Goal: Information Seeking & Learning: Learn about a topic

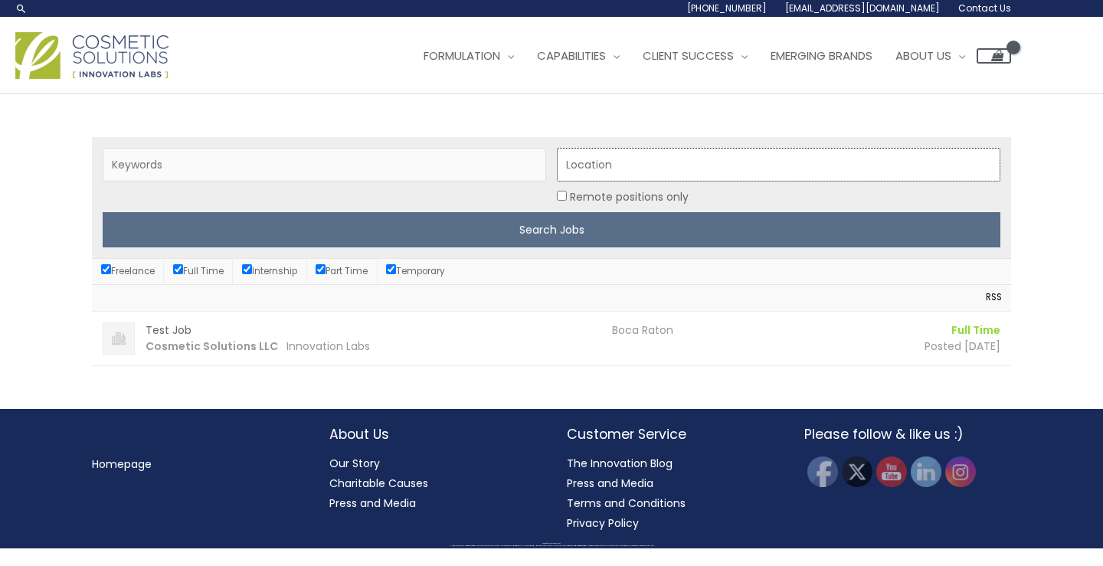
click at [689, 165] on input "Location" at bounding box center [778, 165] width 443 height 34
type input "boca"
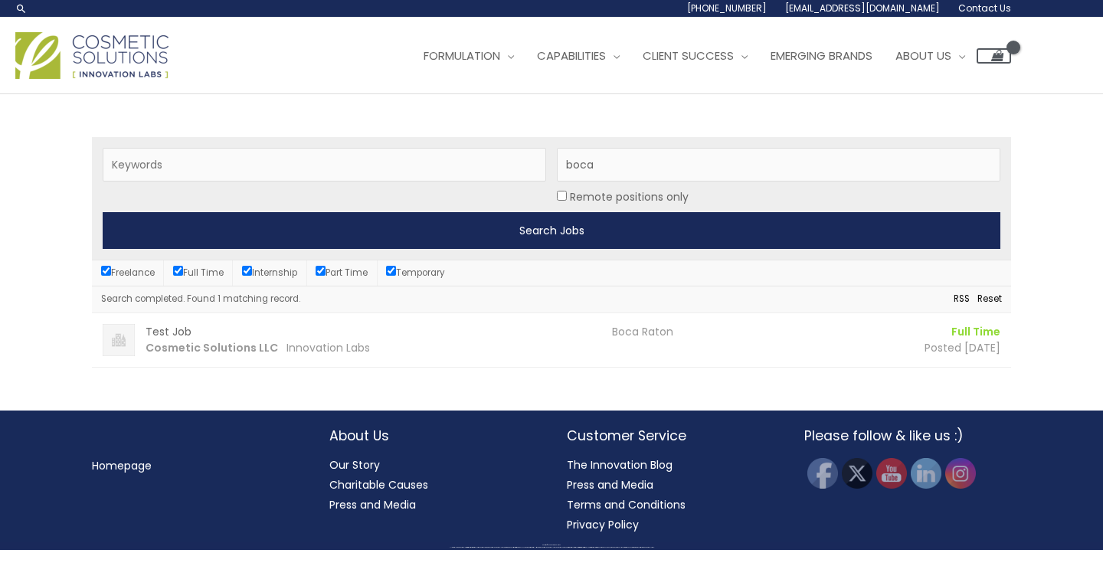
click at [417, 237] on input "Search Jobs" at bounding box center [552, 230] width 898 height 37
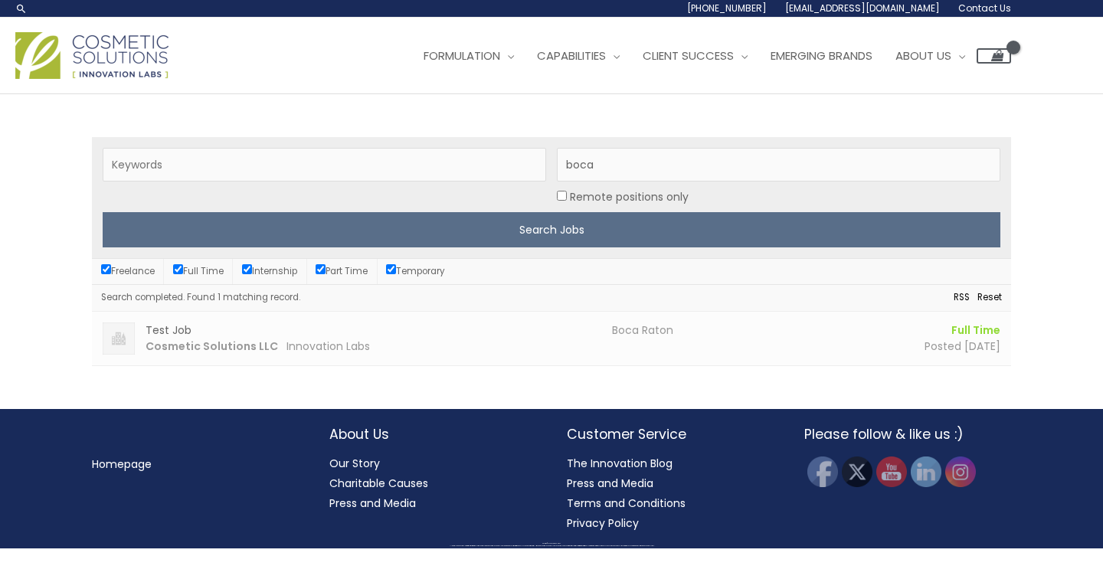
click at [326, 334] on h3 "Test Job" at bounding box center [374, 330] width 456 height 16
click at [988, 299] on link "Reset" at bounding box center [986, 298] width 32 height 17
